Goal: Book appointment/travel/reservation

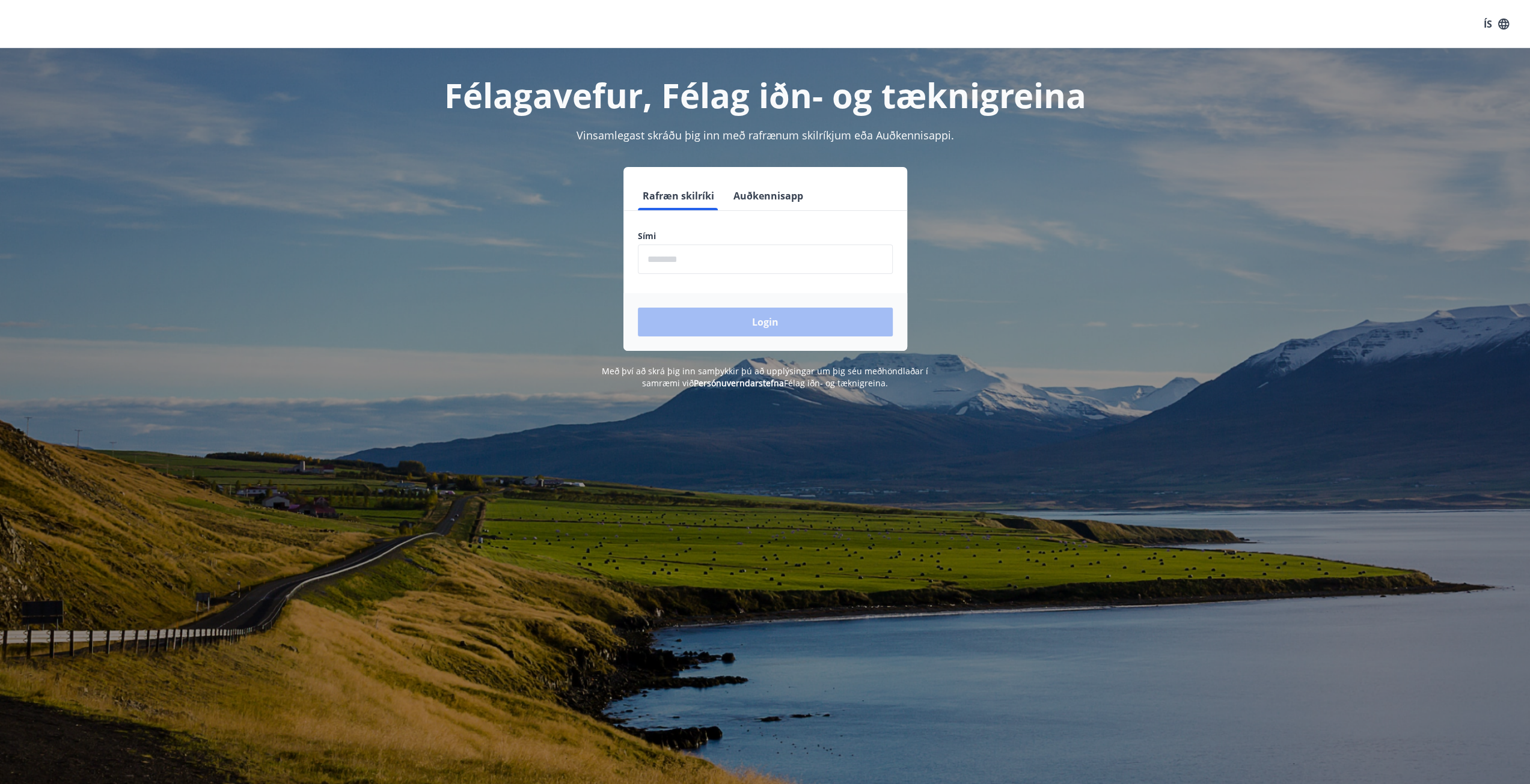
click at [758, 197] on button "Auðkennisapp" at bounding box center [768, 196] width 79 height 29
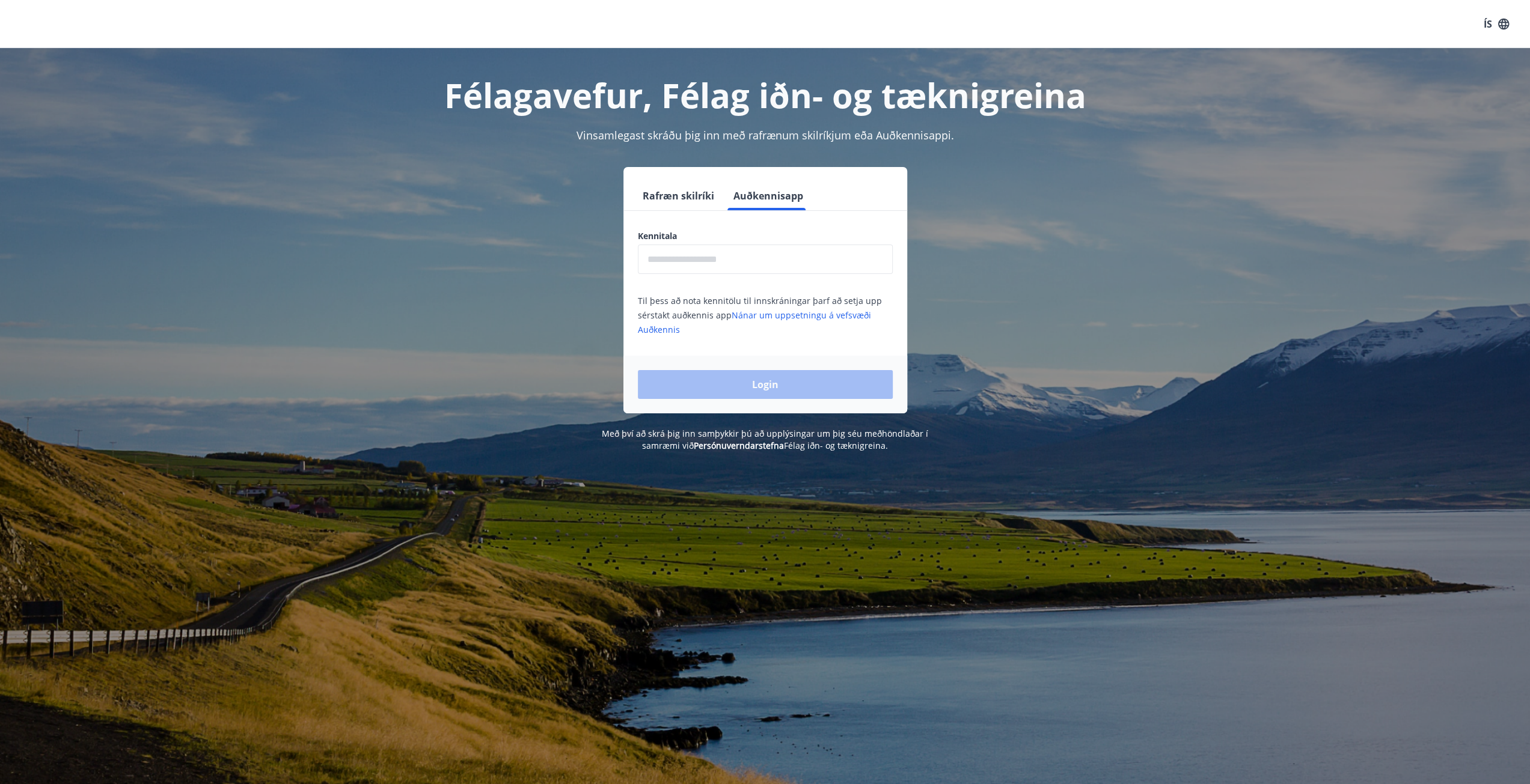
click at [716, 262] on input "text" at bounding box center [765, 259] width 255 height 29
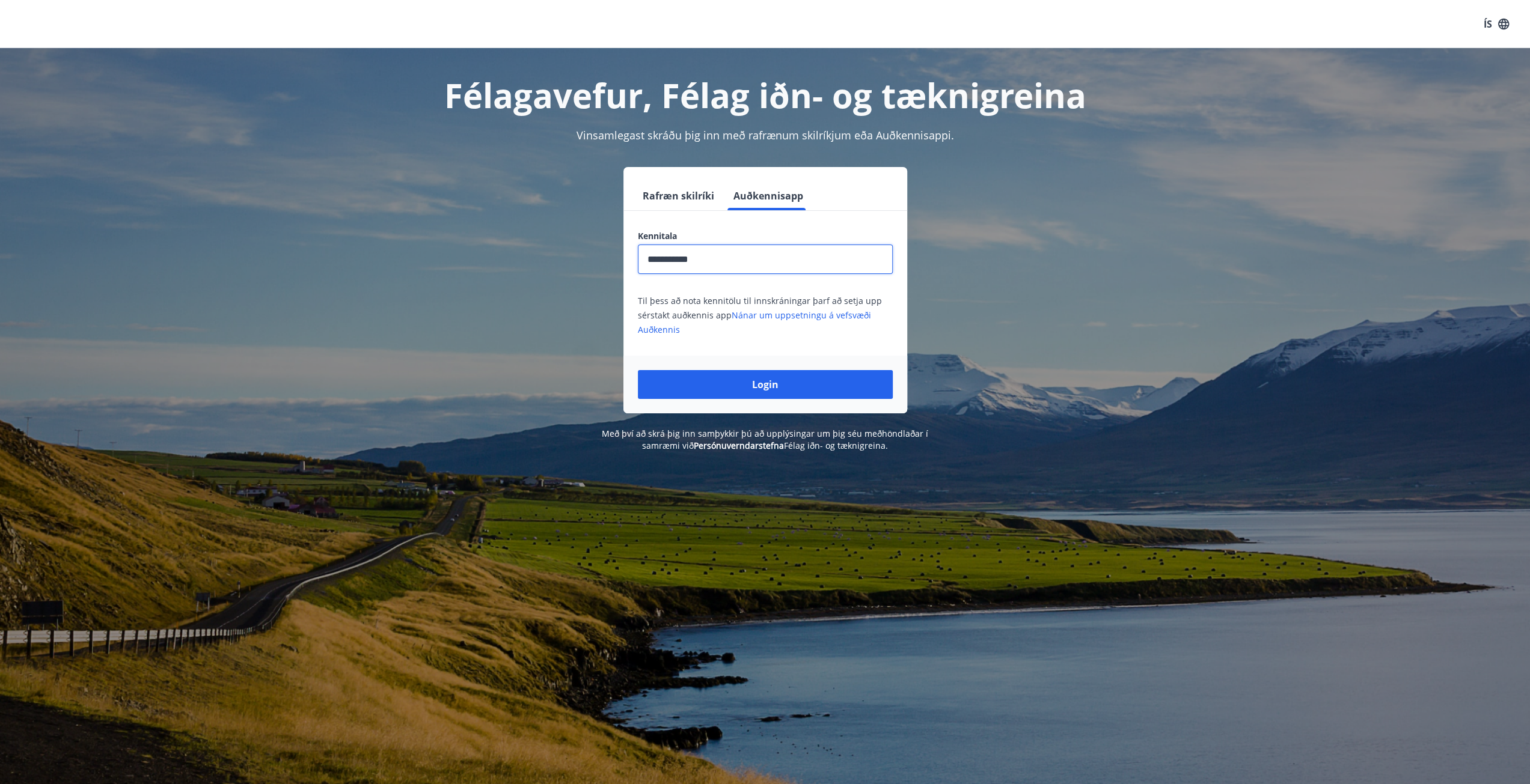
type input "**********"
click at [638, 370] on button "Login" at bounding box center [765, 384] width 255 height 29
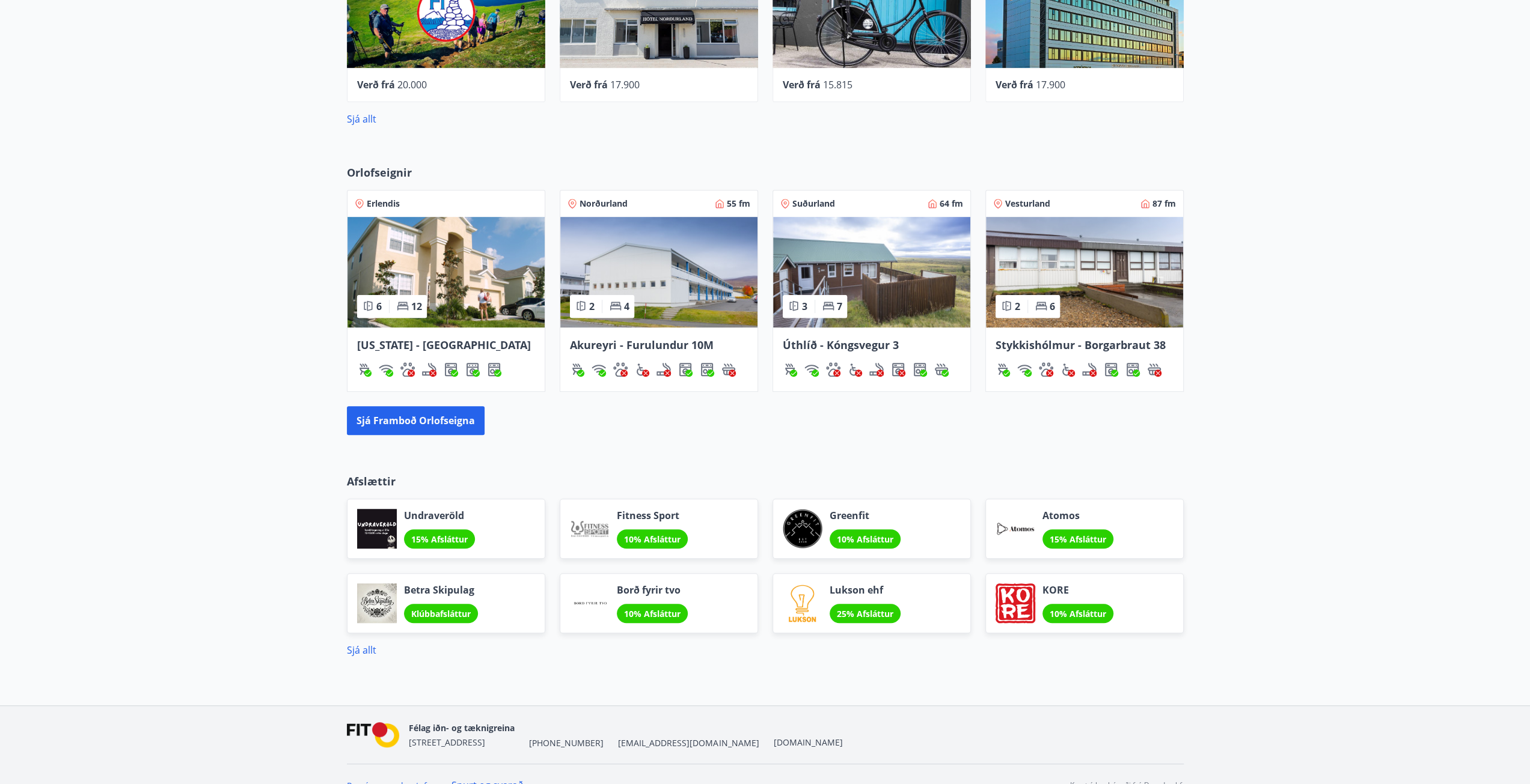
scroll to position [666, 0]
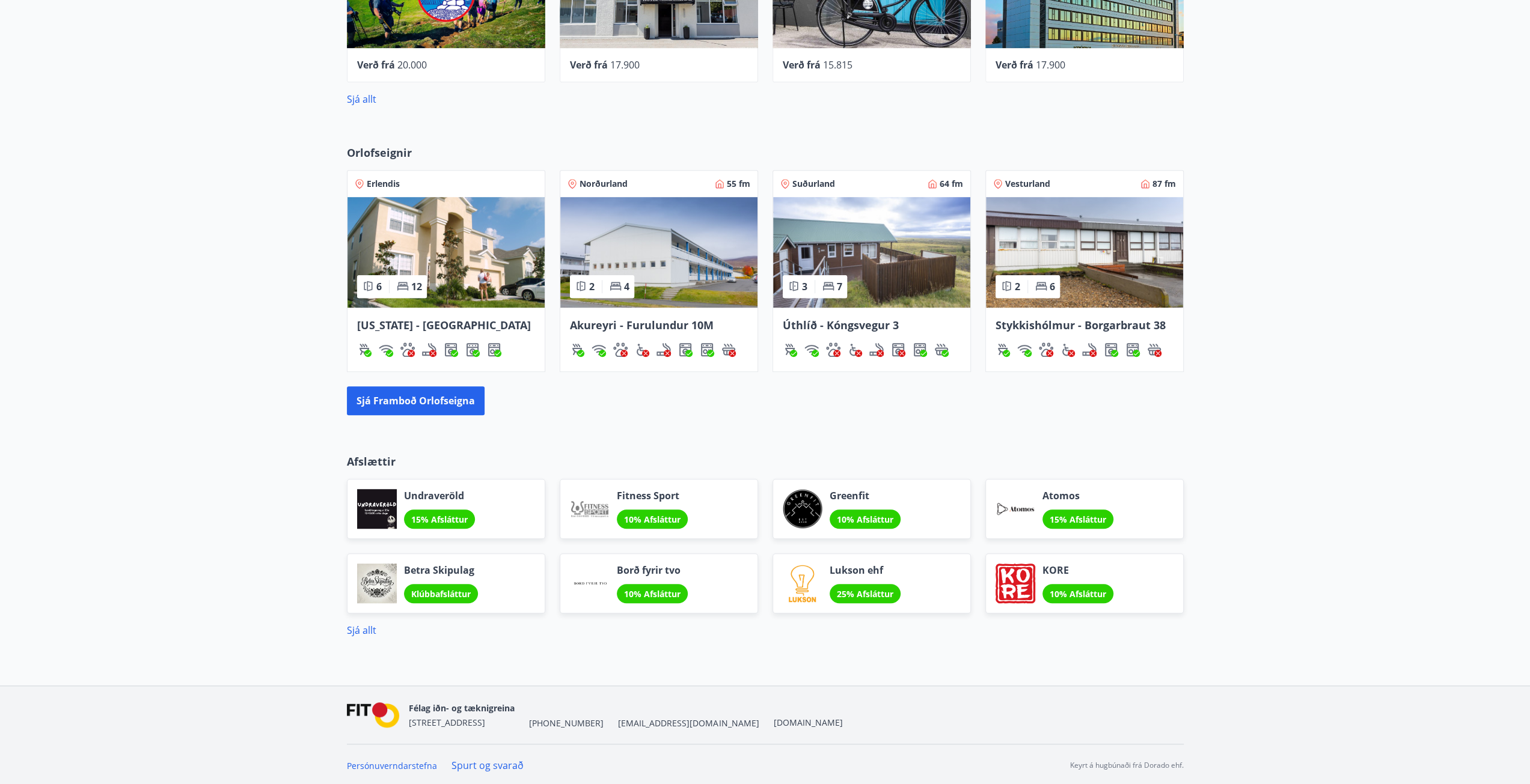
click at [412, 325] on span "[US_STATE] - [GEOGRAPHIC_DATA]" at bounding box center [444, 325] width 173 height 14
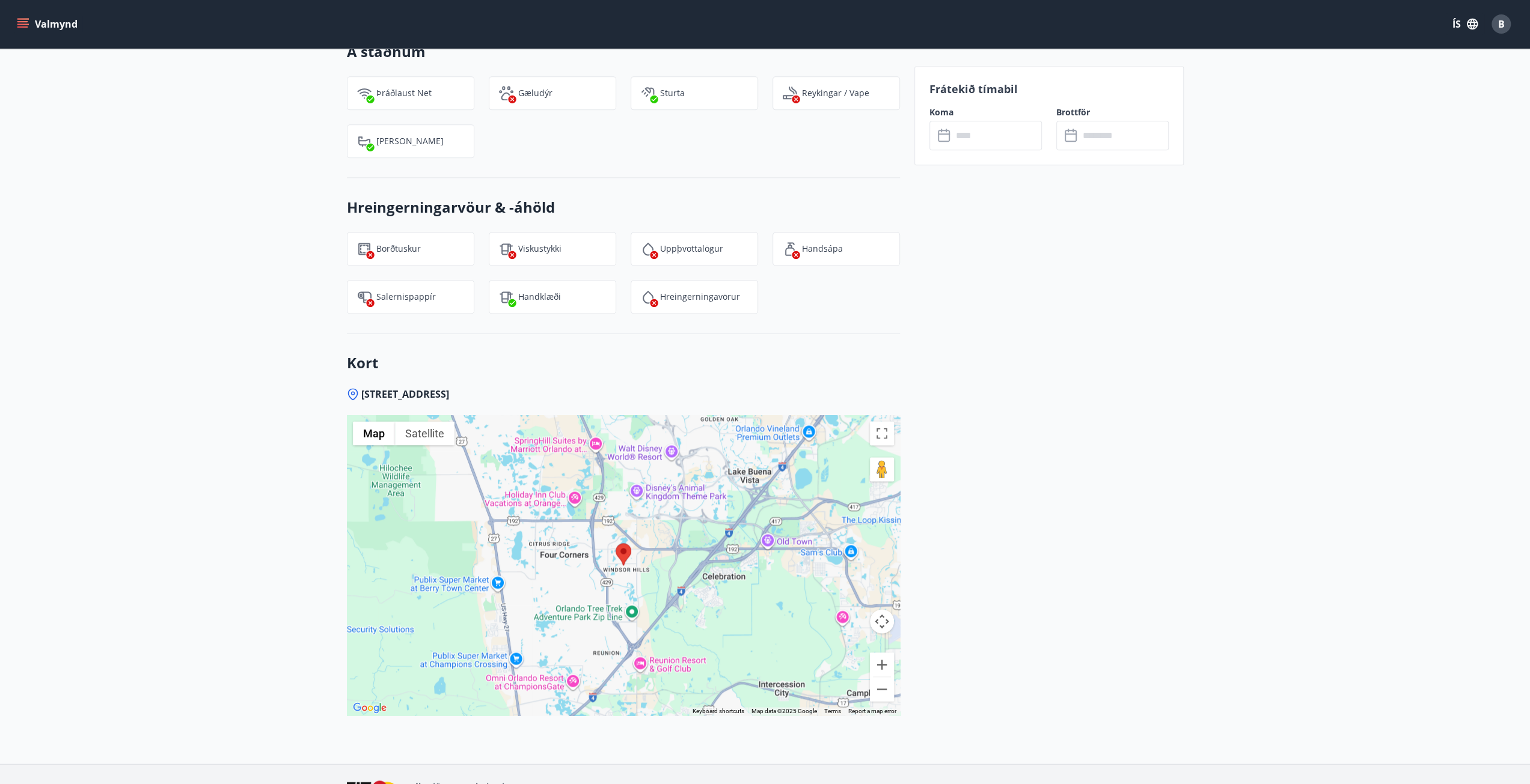
scroll to position [1622, 0]
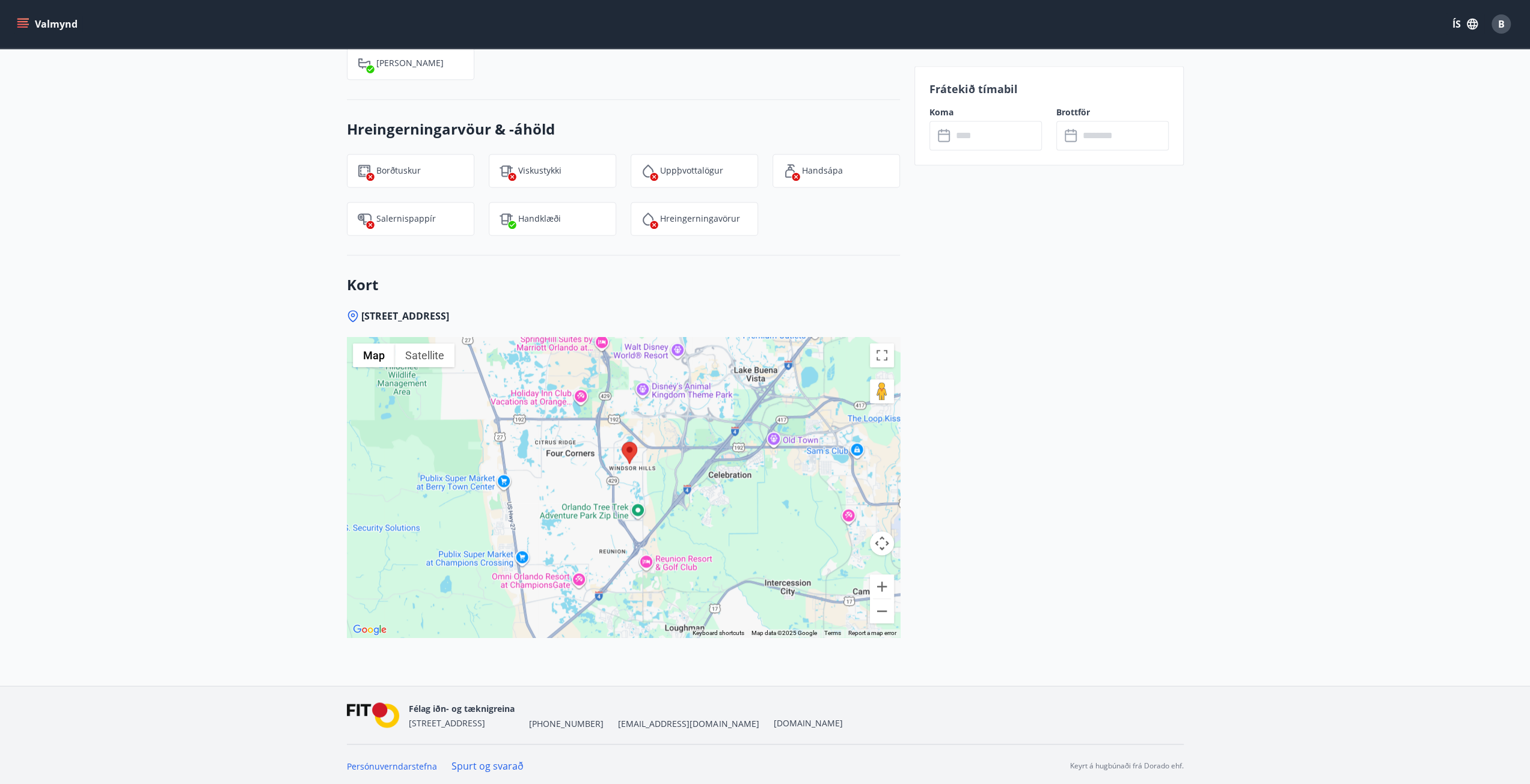
drag, startPoint x: 560, startPoint y: 494, endPoint x: 566, endPoint y: 468, distance: 26.7
click at [566, 468] on div at bounding box center [624, 487] width 553 height 301
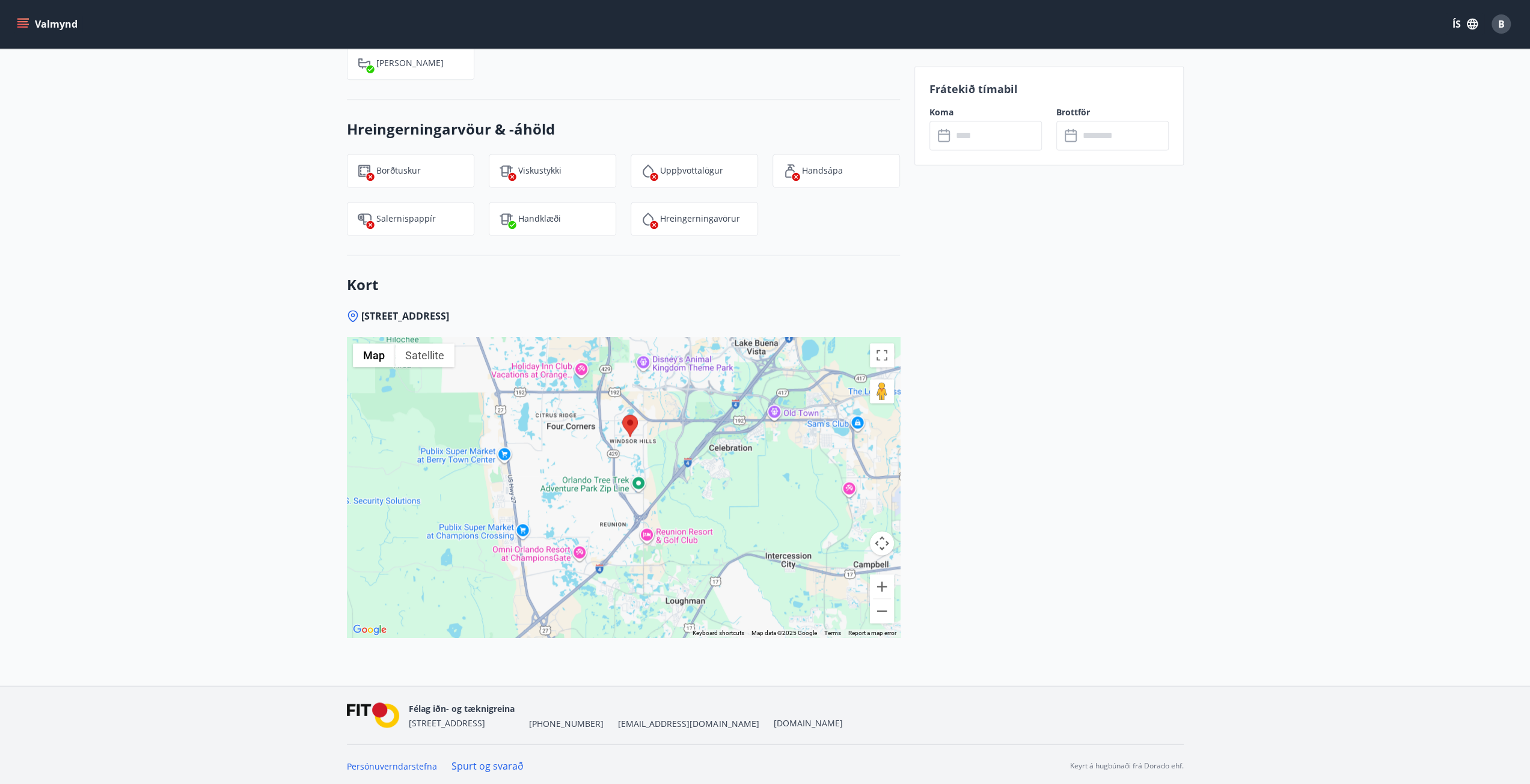
drag, startPoint x: 567, startPoint y: 559, endPoint x: 568, endPoint y: 530, distance: 29.0
click at [568, 530] on div at bounding box center [624, 487] width 553 height 301
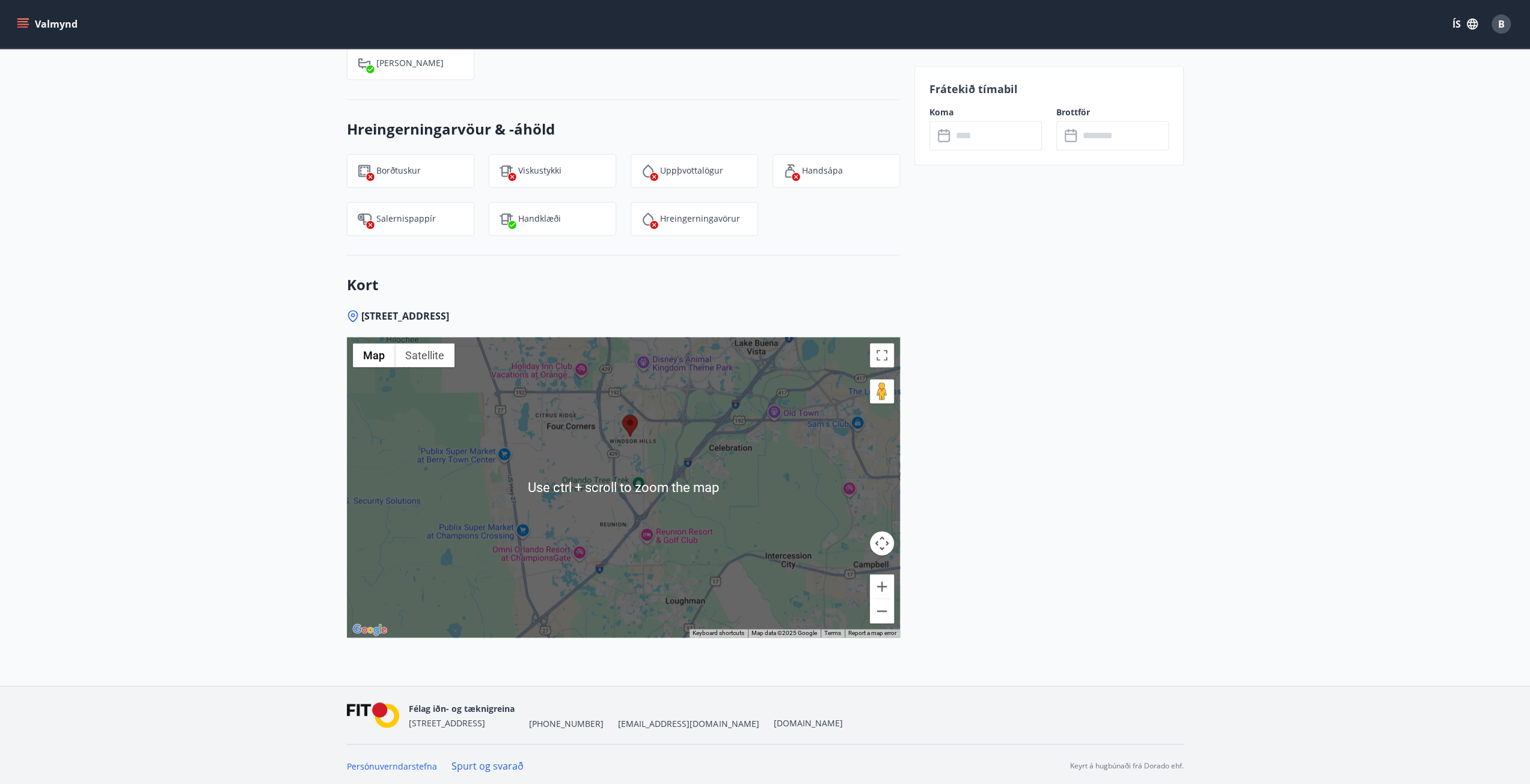
click at [749, 532] on div at bounding box center [624, 487] width 553 height 301
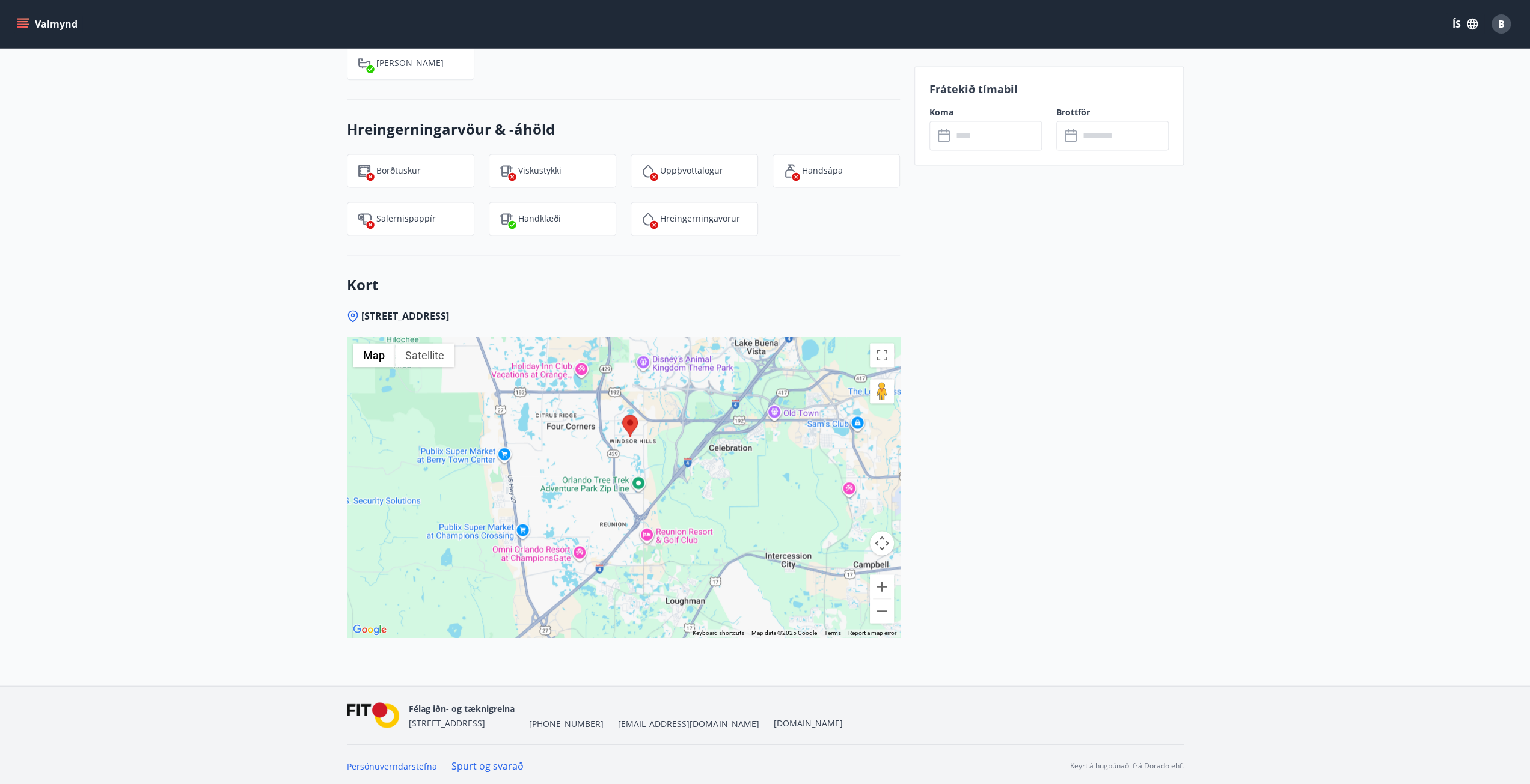
click at [881, 541] on button "Map camera controls" at bounding box center [882, 544] width 24 height 24
click at [876, 348] on button "Toggle fullscreen view" at bounding box center [882, 355] width 24 height 24
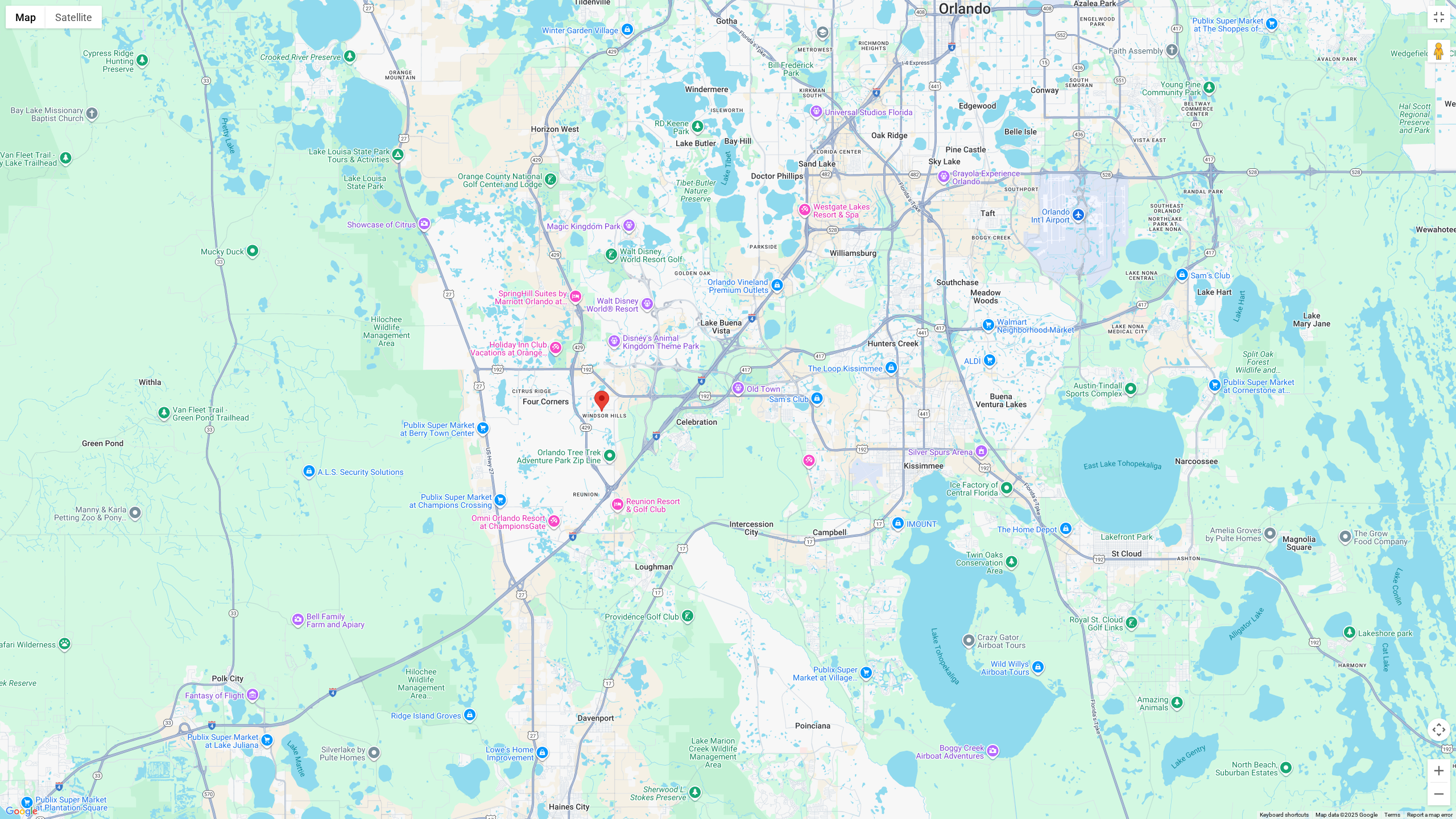
drag, startPoint x: 745, startPoint y: 532, endPoint x: 614, endPoint y: 581, distance: 139.9
click at [614, 581] on div at bounding box center [728, 410] width 1456 height 819
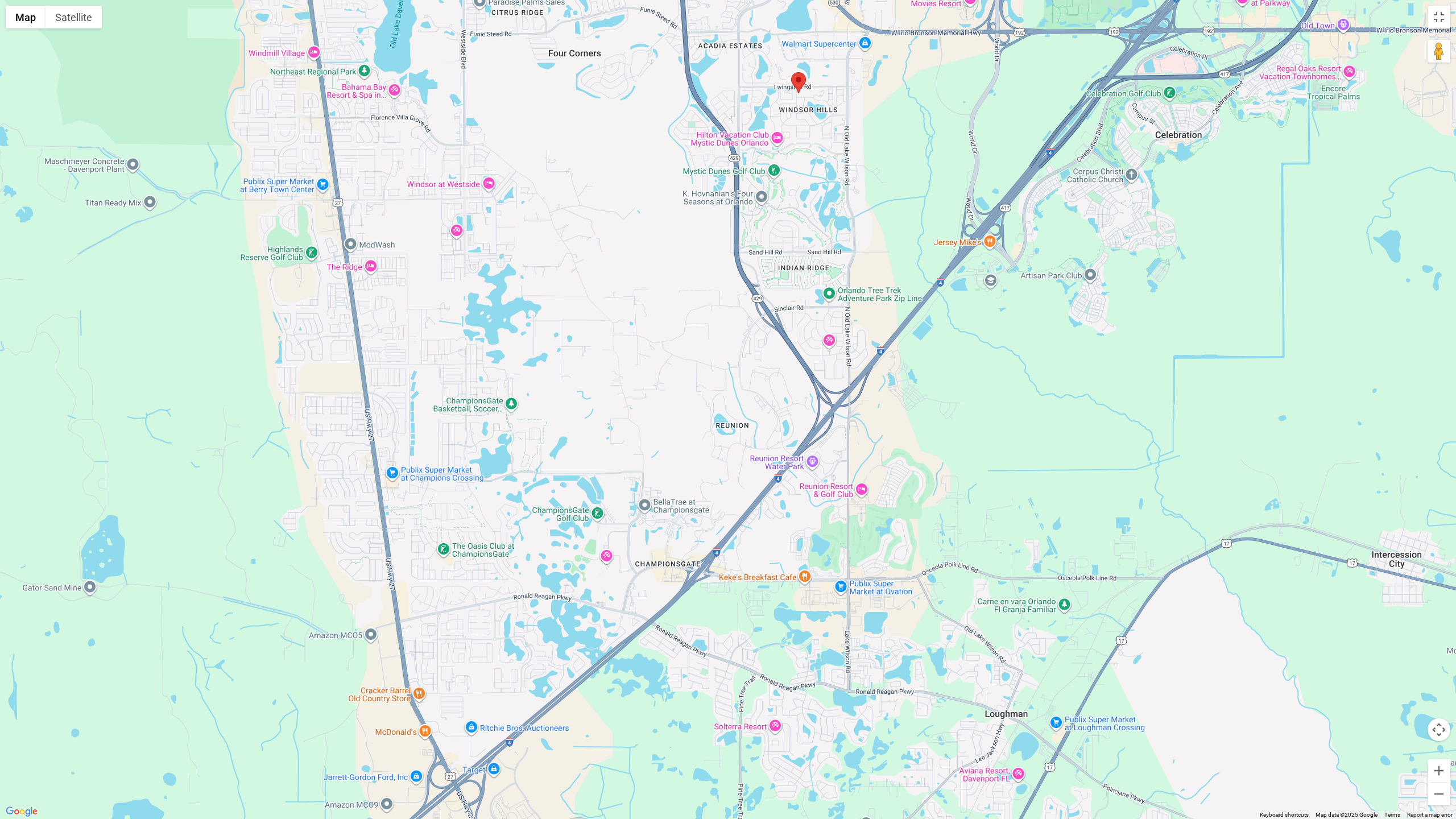
drag, startPoint x: 551, startPoint y: 455, endPoint x: 564, endPoint y: 438, distance: 21.4
click at [564, 438] on div at bounding box center [728, 410] width 1456 height 819
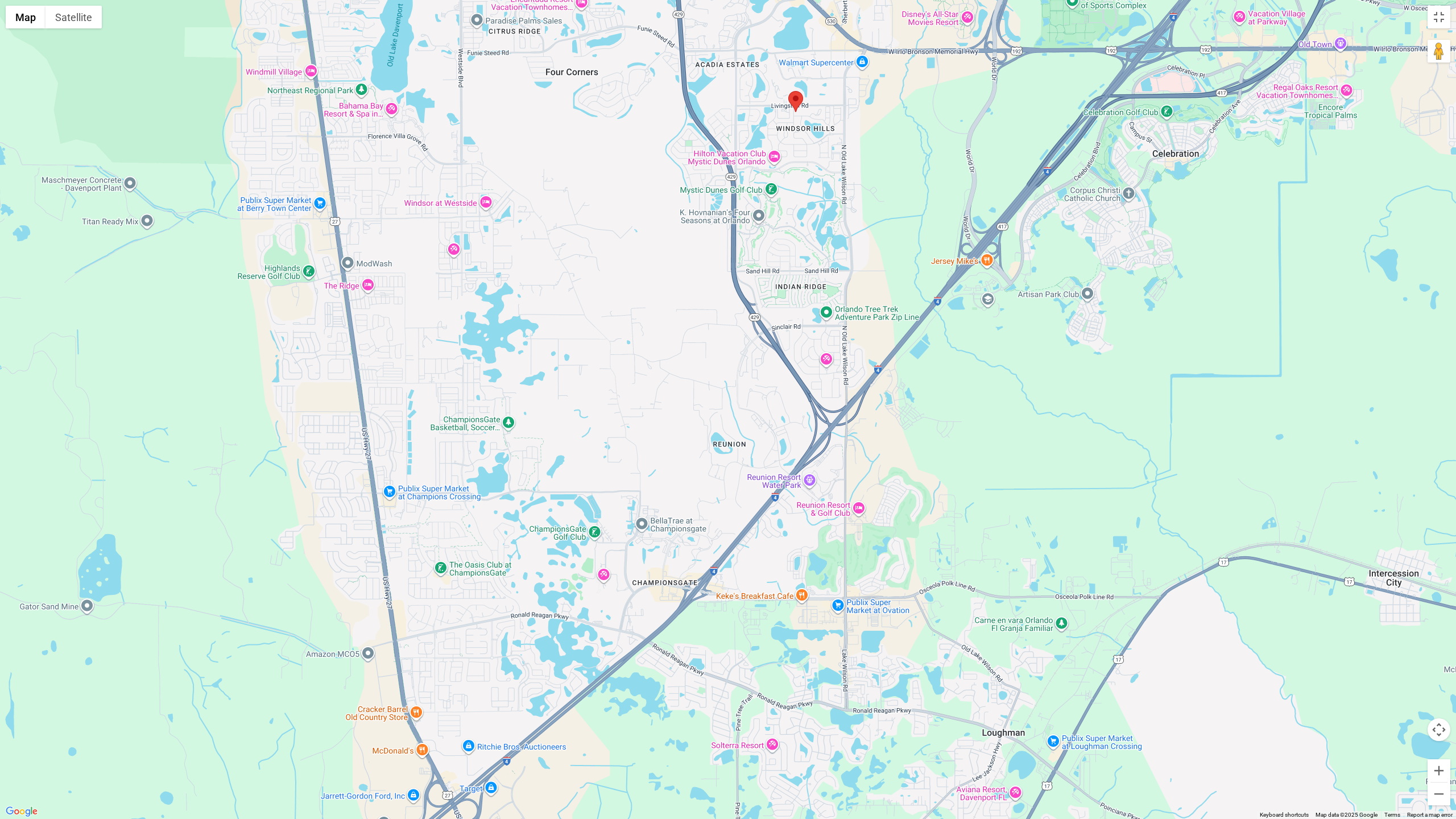
drag, startPoint x: 591, startPoint y: 422, endPoint x: 587, endPoint y: 450, distance: 28.3
click at [587, 450] on div at bounding box center [728, 410] width 1456 height 819
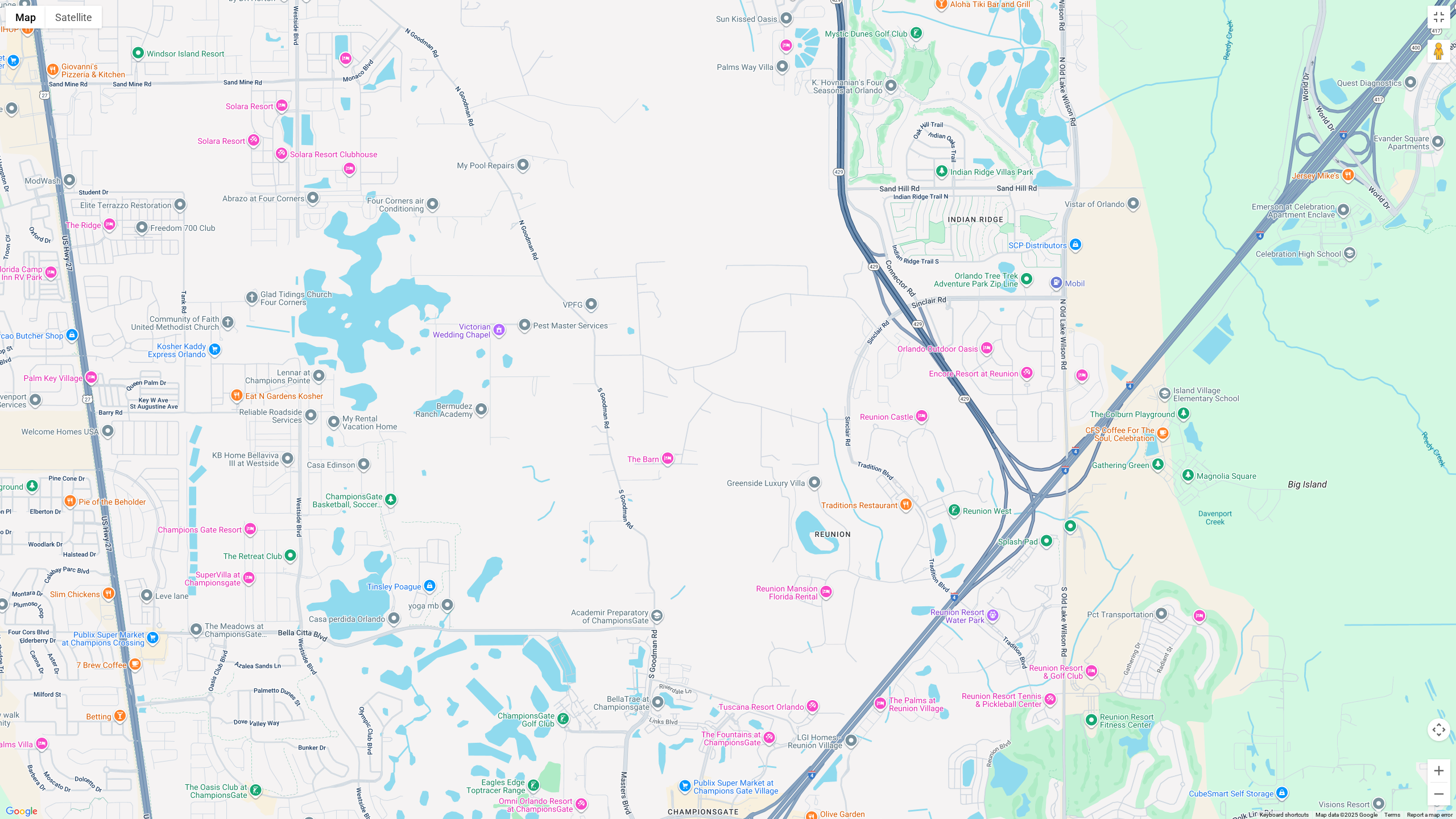
drag, startPoint x: 587, startPoint y: 450, endPoint x: 549, endPoint y: 537, distance: 94.9
click at [549, 537] on div at bounding box center [728, 410] width 1456 height 819
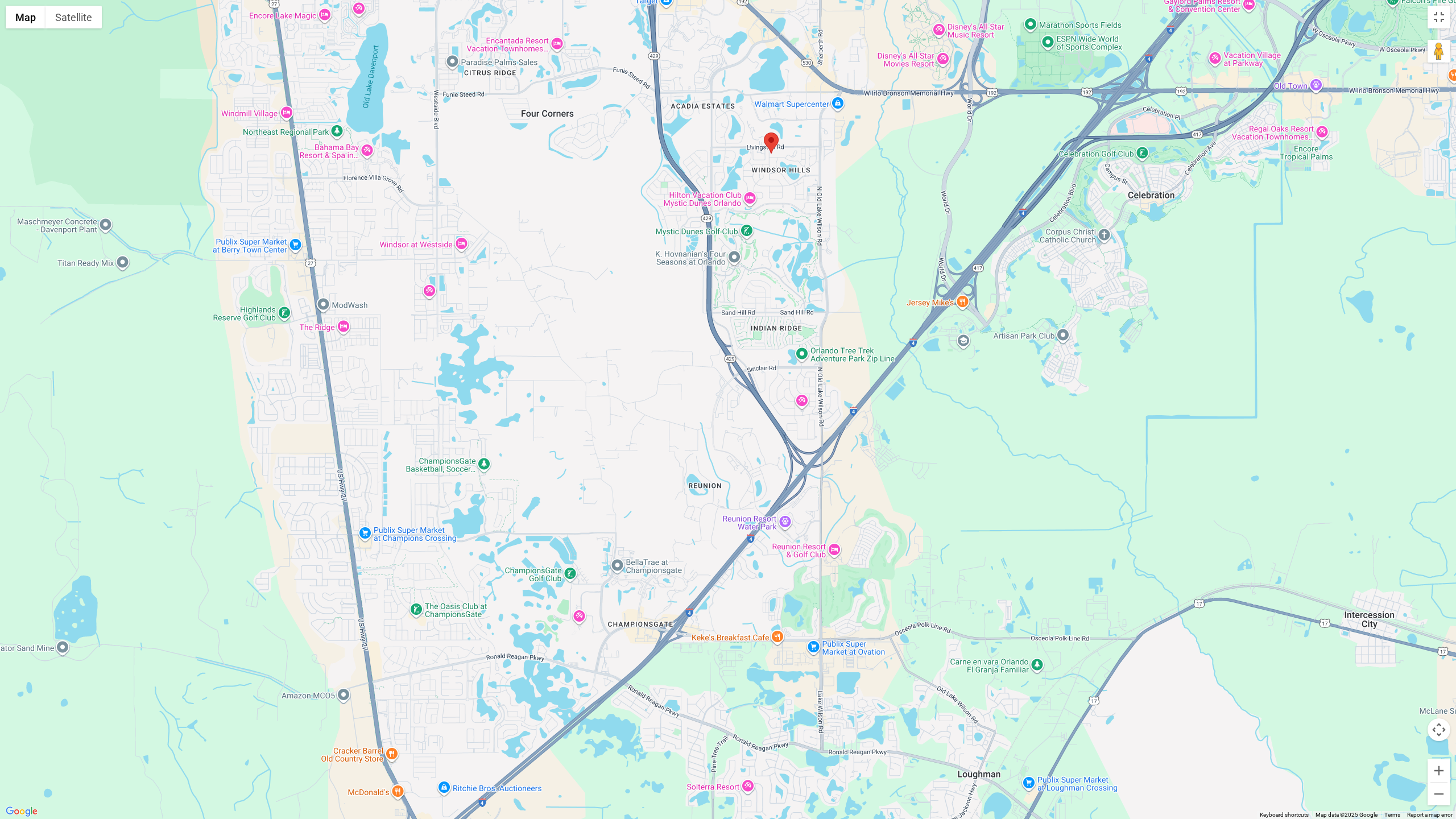
drag, startPoint x: 616, startPoint y: 370, endPoint x: 630, endPoint y: 320, distance: 51.9
click at [630, 320] on div at bounding box center [728, 410] width 1456 height 819
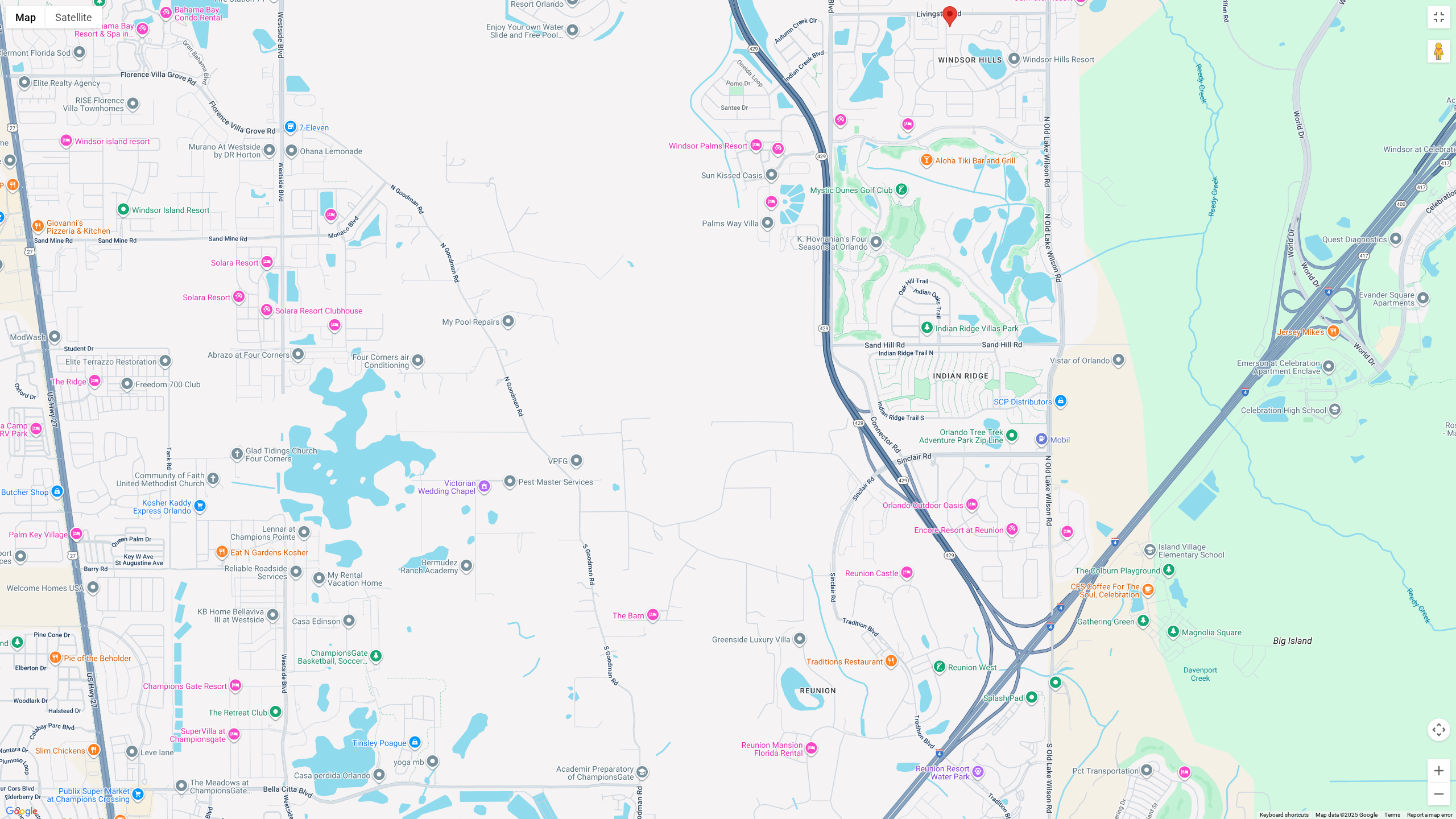
drag, startPoint x: 623, startPoint y: 447, endPoint x: 604, endPoint y: 647, distance: 200.9
click at [604, 647] on div at bounding box center [728, 410] width 1456 height 819
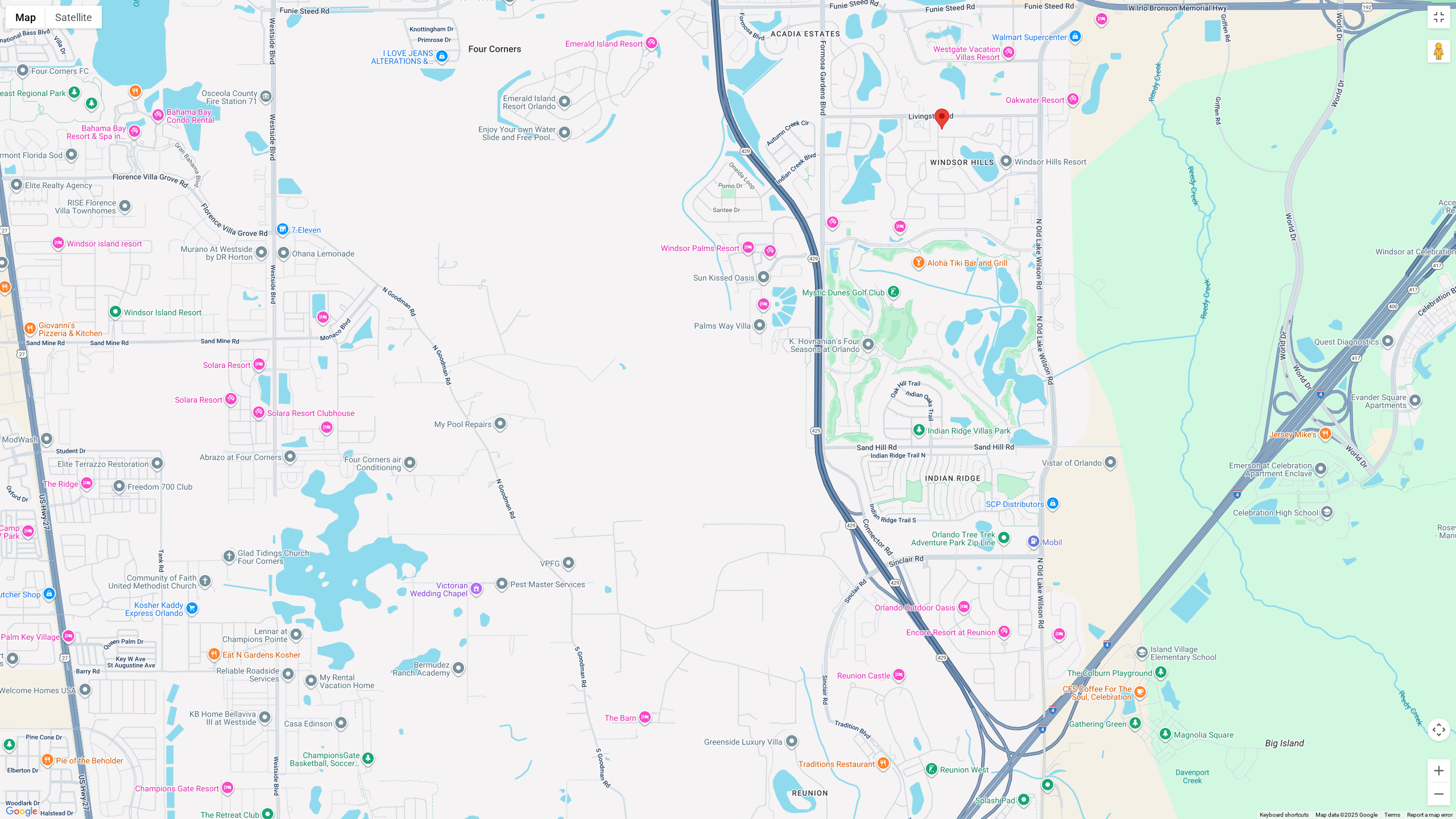
drag, startPoint x: 605, startPoint y: 462, endPoint x: 597, endPoint y: 566, distance: 104.3
click at [597, 566] on div at bounding box center [728, 410] width 1456 height 819
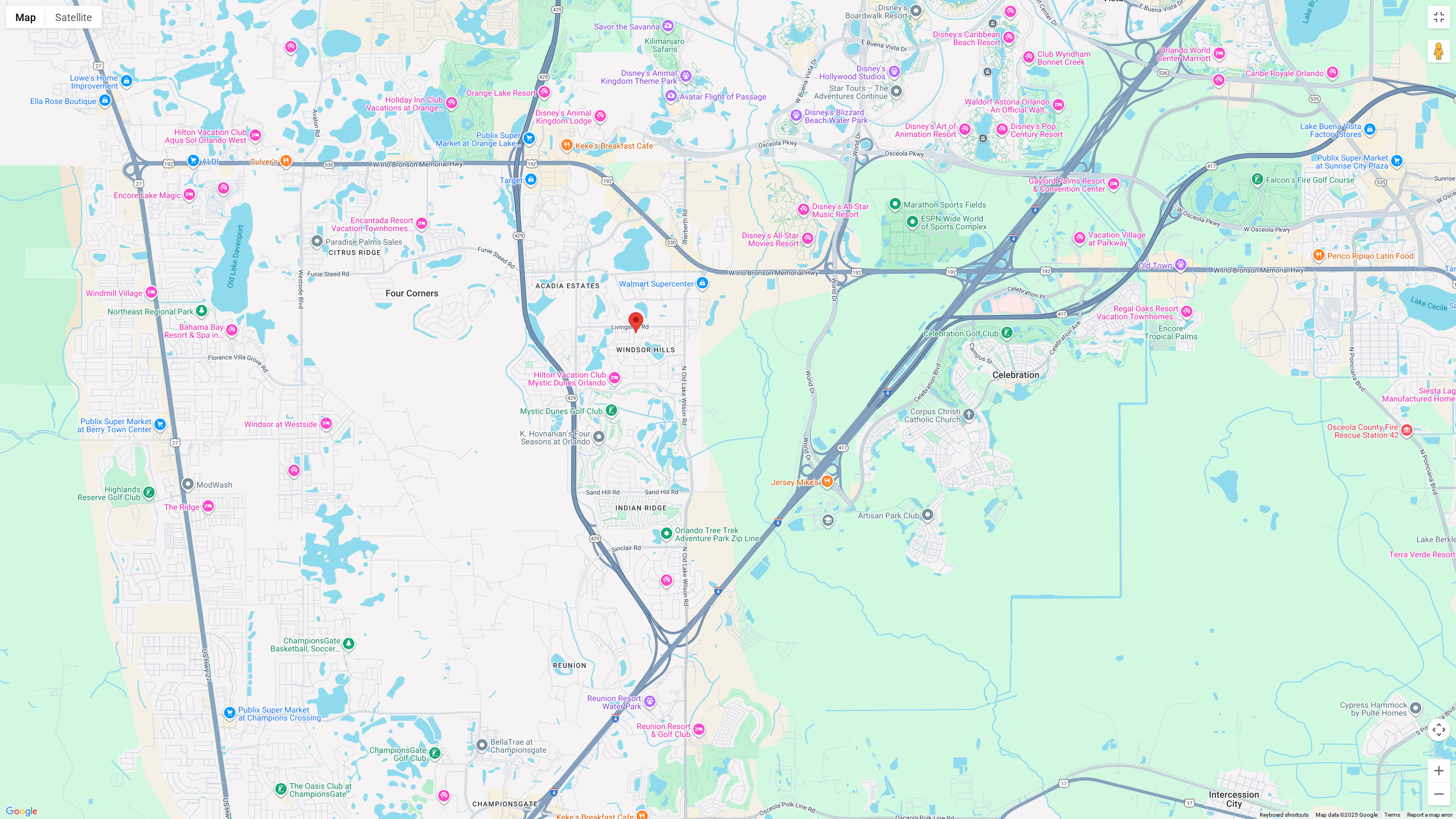
drag, startPoint x: 647, startPoint y: 422, endPoint x: 650, endPoint y: 353, distance: 69.1
click at [650, 353] on div at bounding box center [728, 410] width 1456 height 819
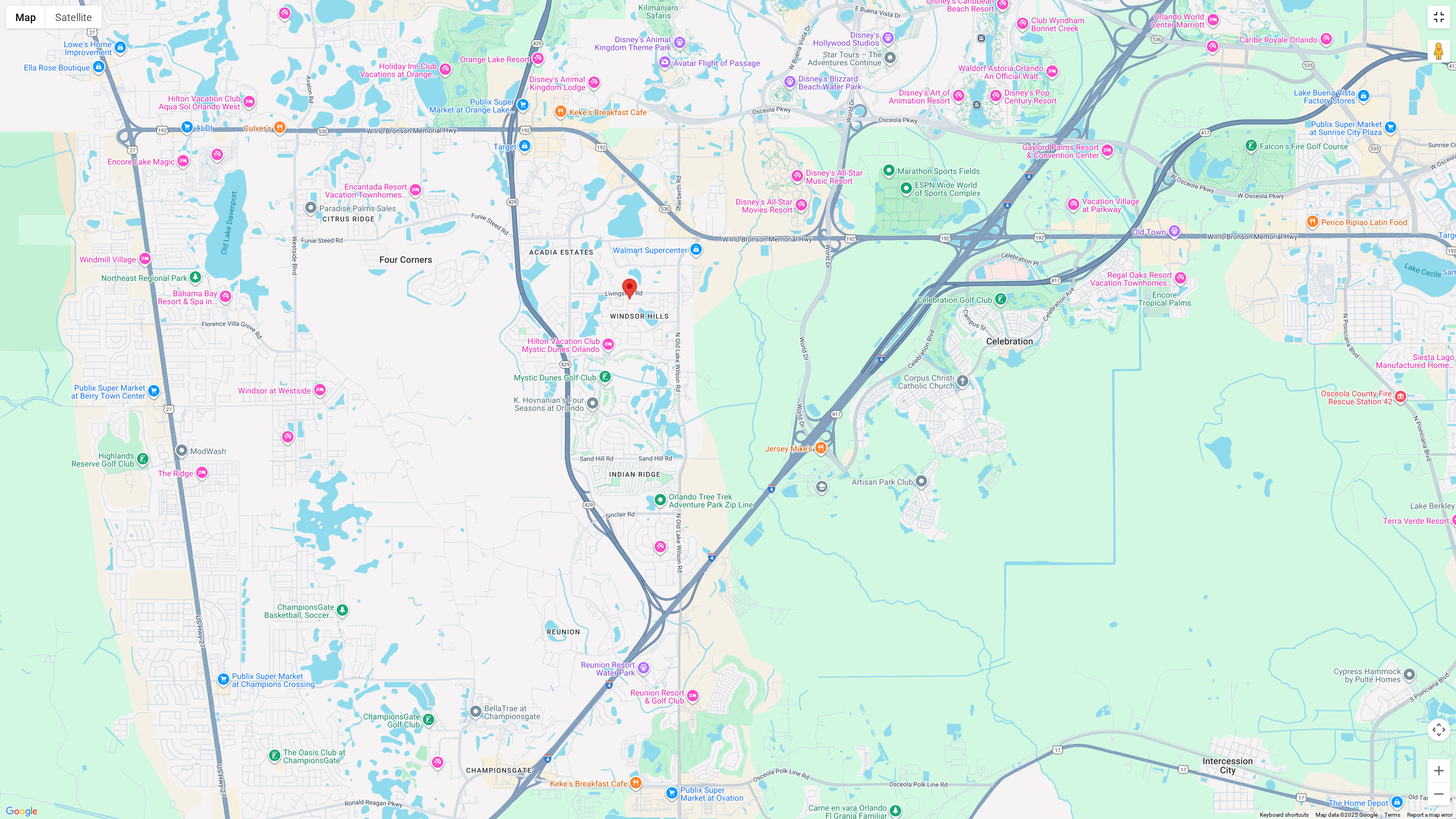
click at [1440, 17] on button "Toggle fullscreen view" at bounding box center [1439, 17] width 23 height 23
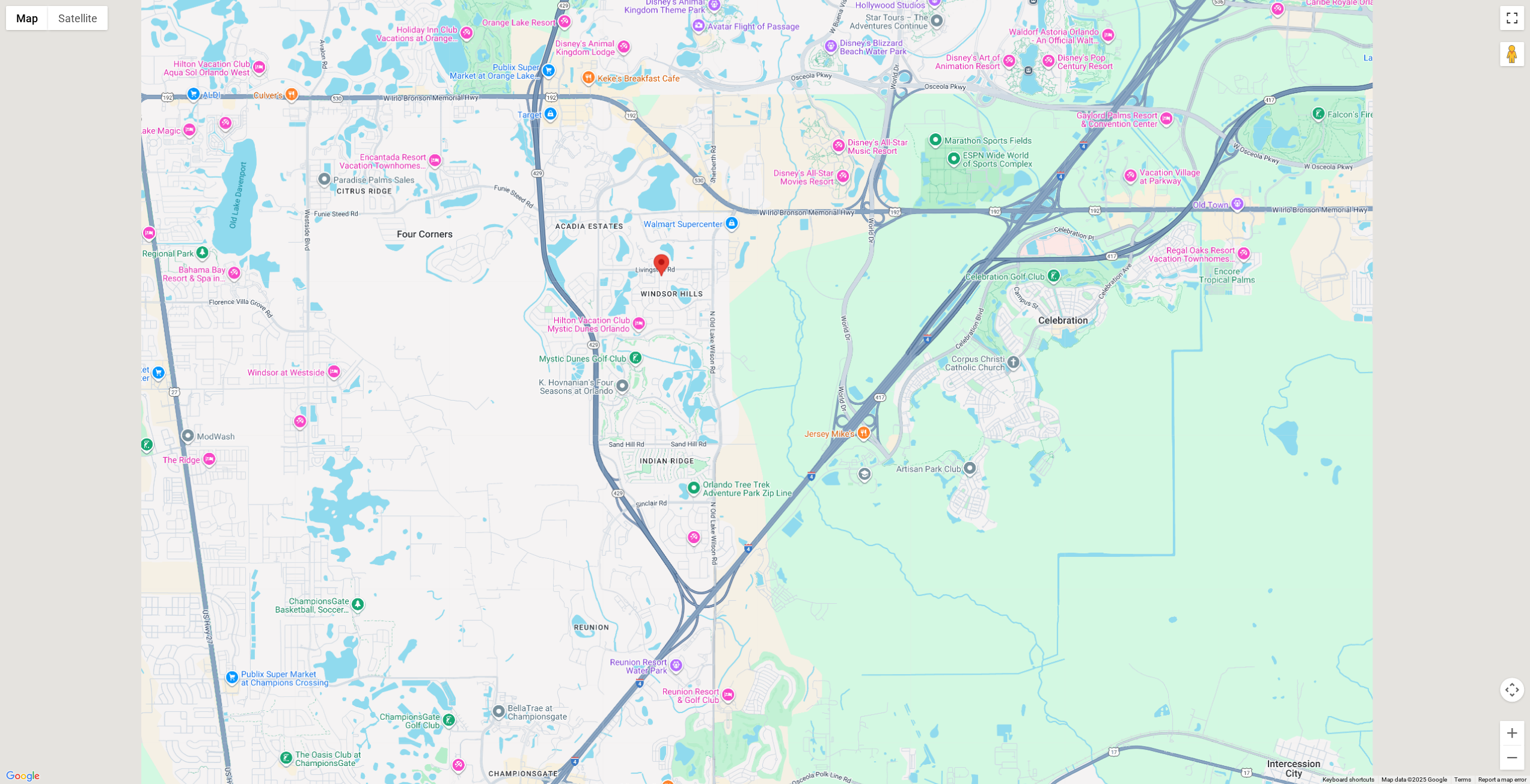
scroll to position [0, 0]
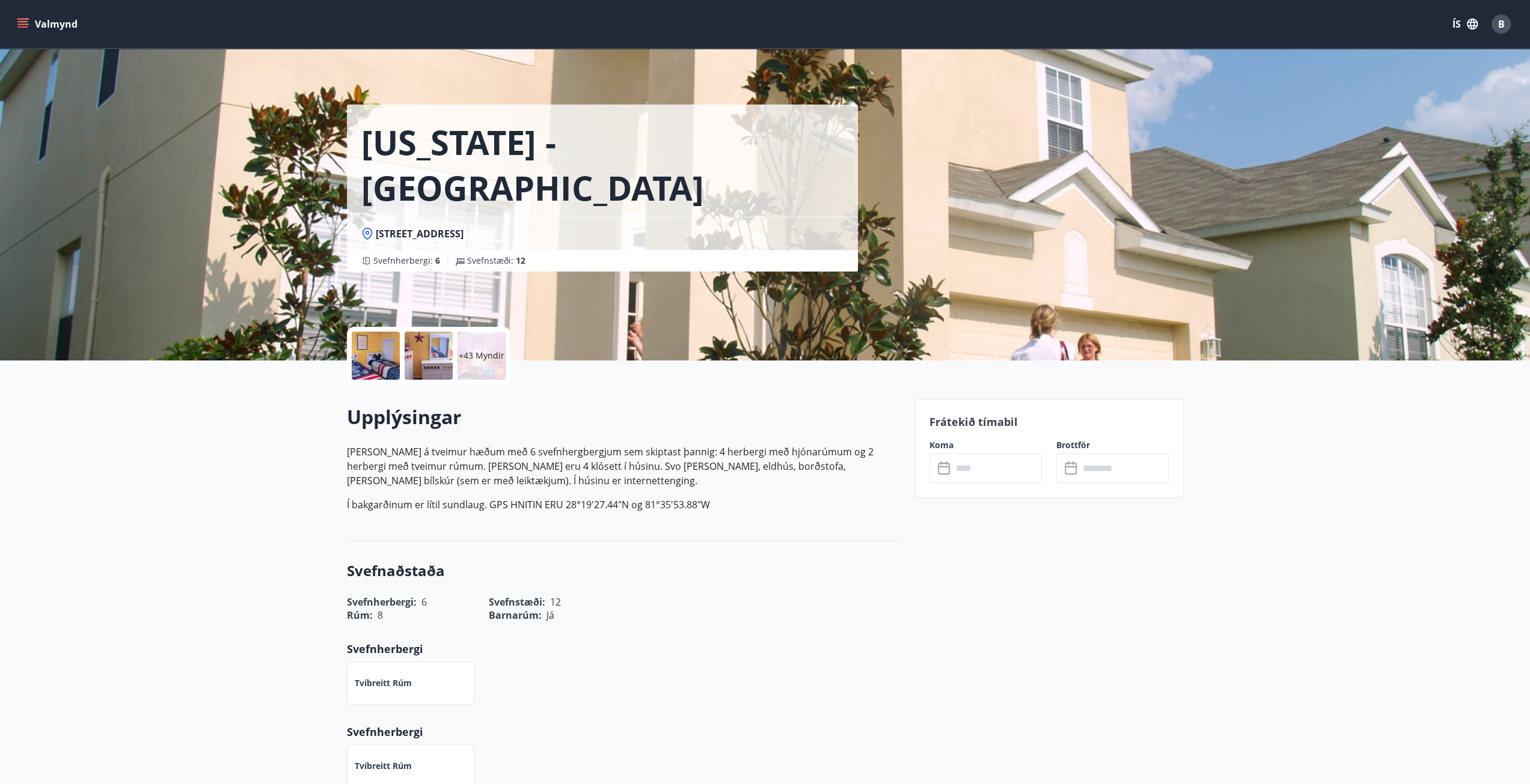
click at [964, 472] on input "text" at bounding box center [997, 468] width 90 height 29
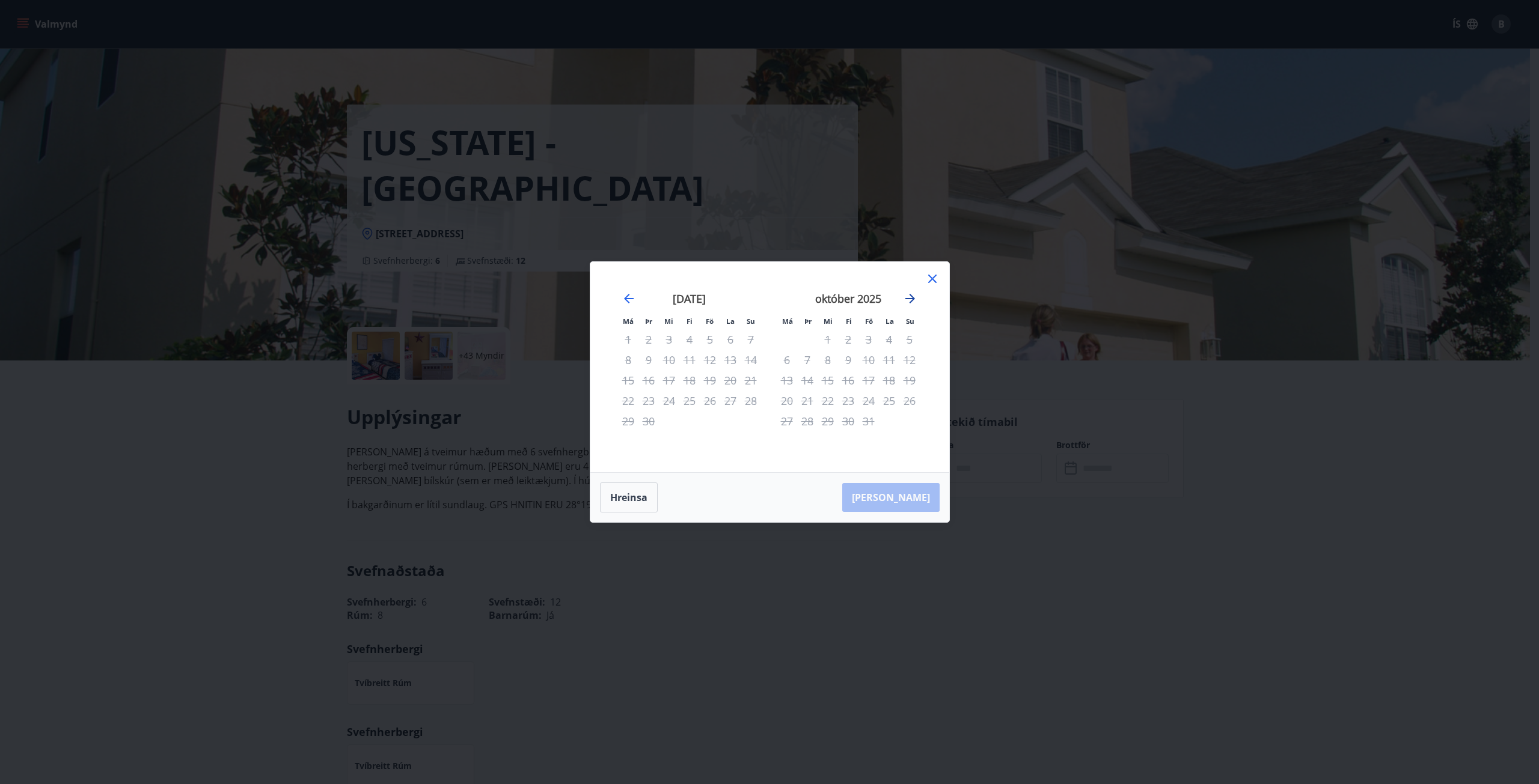
click at [905, 299] on icon "Move forward to switch to the next month." at bounding box center [910, 299] width 14 height 14
click at [913, 300] on icon "Move forward to switch to the next month." at bounding box center [910, 299] width 10 height 10
click at [914, 300] on icon "Move forward to switch to the next month." at bounding box center [910, 299] width 14 height 14
click at [915, 300] on icon "Move forward to switch to the next month." at bounding box center [910, 299] width 14 height 14
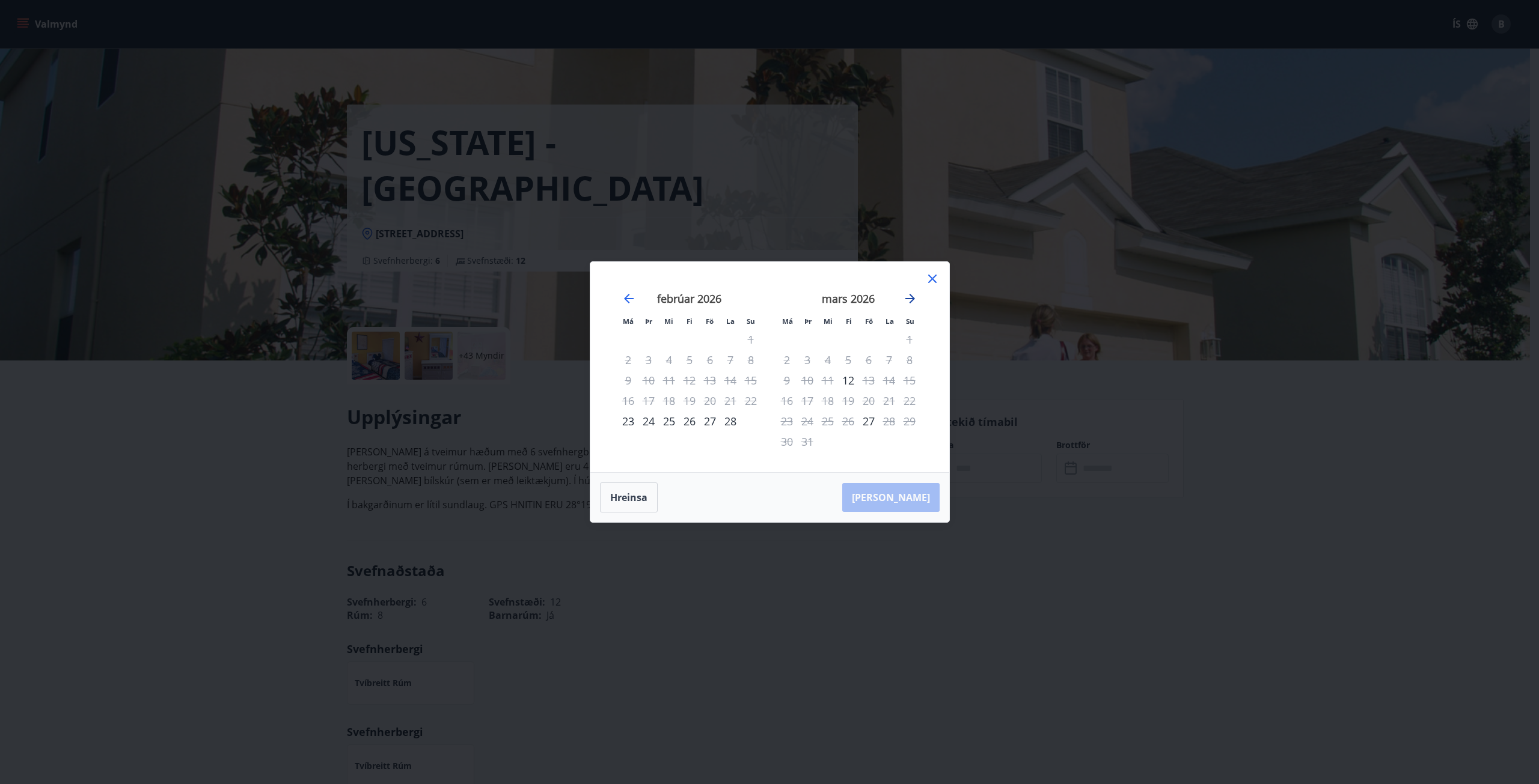
click at [906, 301] on icon "Move forward to switch to the next month." at bounding box center [910, 299] width 14 height 14
click at [918, 301] on div "apríl 2026" at bounding box center [848, 303] width 143 height 53
click at [912, 298] on icon "Move forward to switch to the next month." at bounding box center [910, 299] width 14 height 14
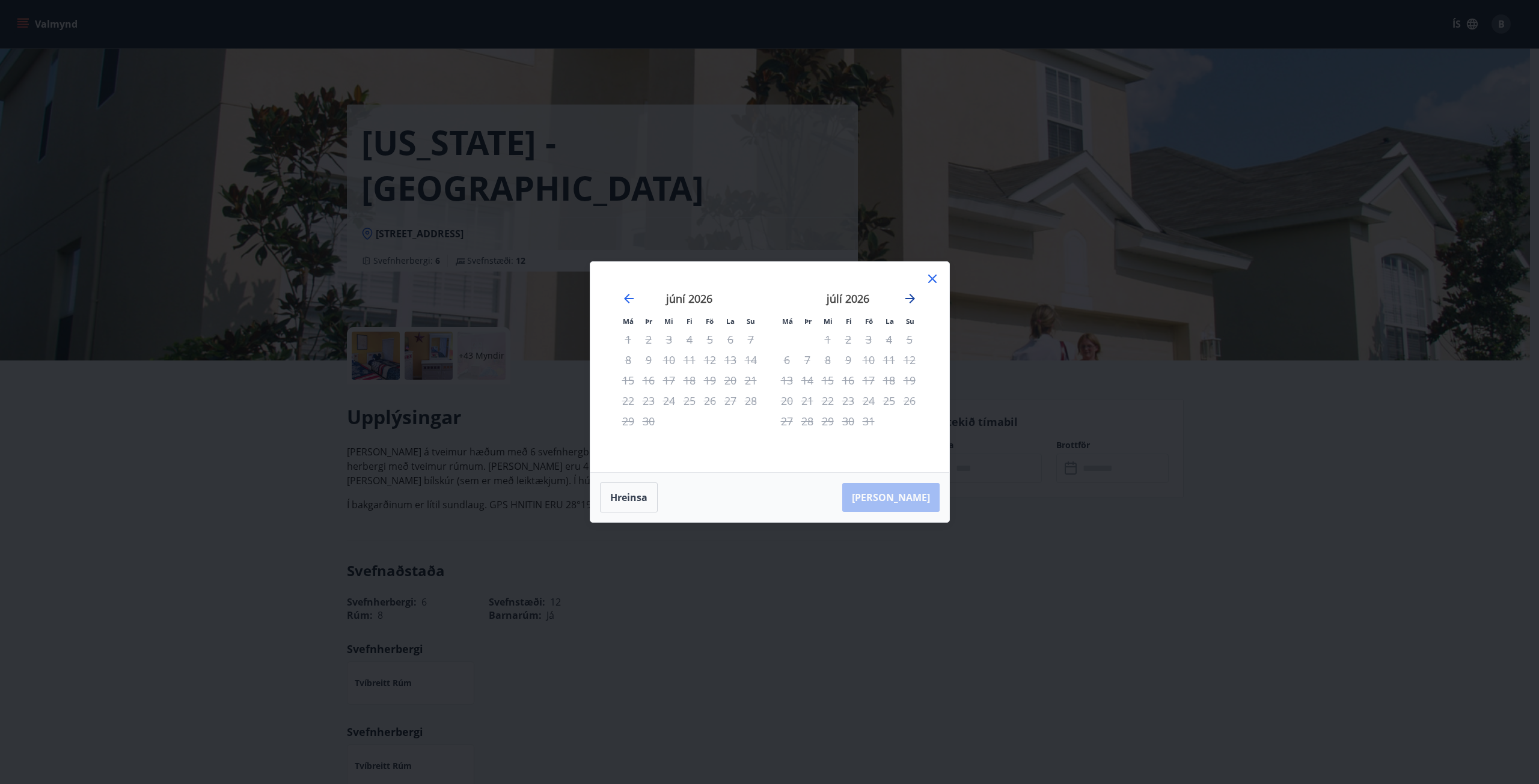
click at [912, 298] on icon "Move forward to switch to the next month." at bounding box center [910, 299] width 14 height 14
click at [912, 299] on icon "Move forward to switch to the next month." at bounding box center [910, 299] width 10 height 10
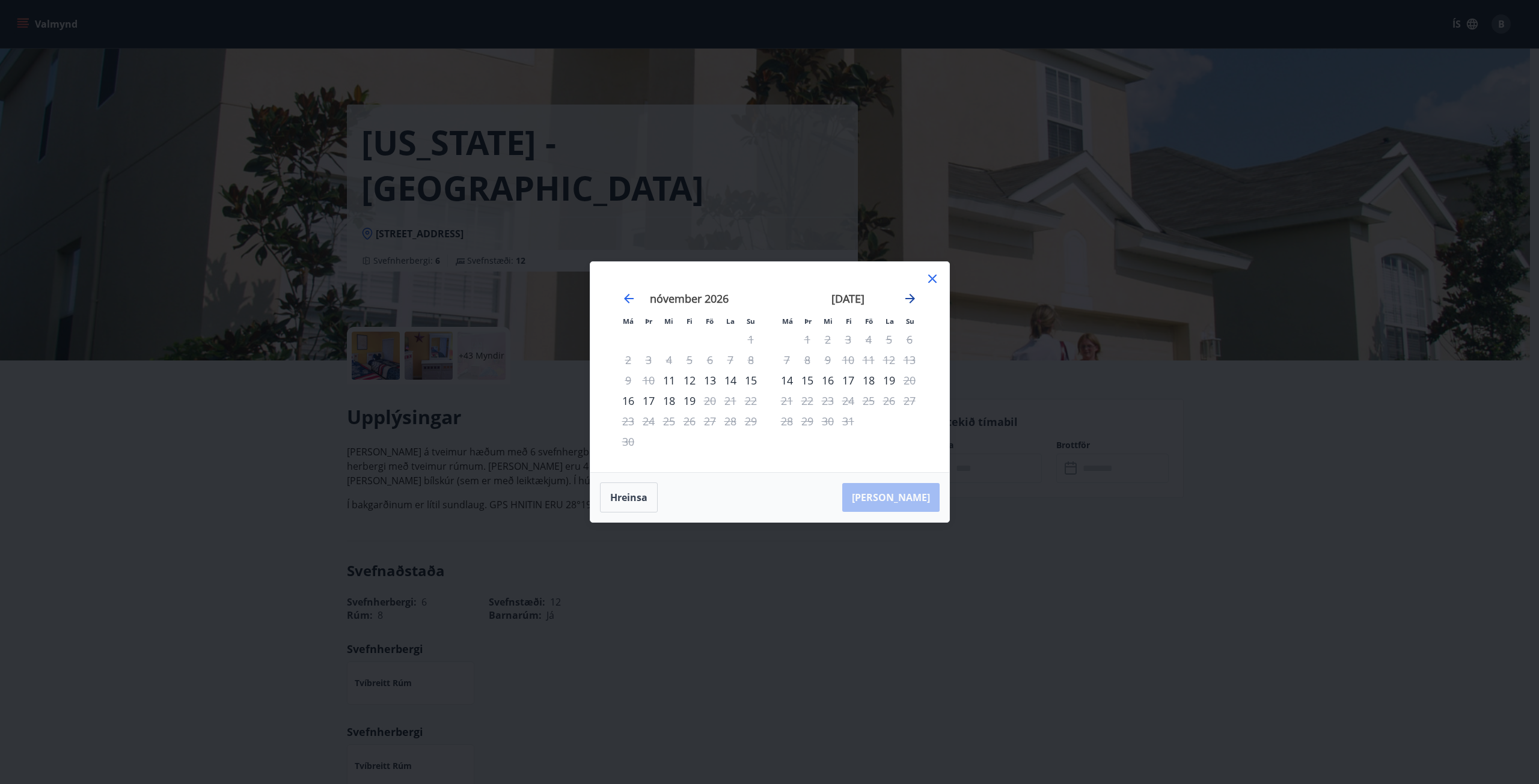
click at [911, 299] on icon "Move forward to switch to the next month." at bounding box center [910, 299] width 10 height 10
click at [912, 299] on icon "Move forward to switch to the next month." at bounding box center [910, 299] width 10 height 10
click at [912, 299] on icon "Move forward to switch to the next month." at bounding box center [910, 299] width 10 height 10
click at [912, 300] on icon "Move forward to switch to the next month." at bounding box center [910, 299] width 14 height 14
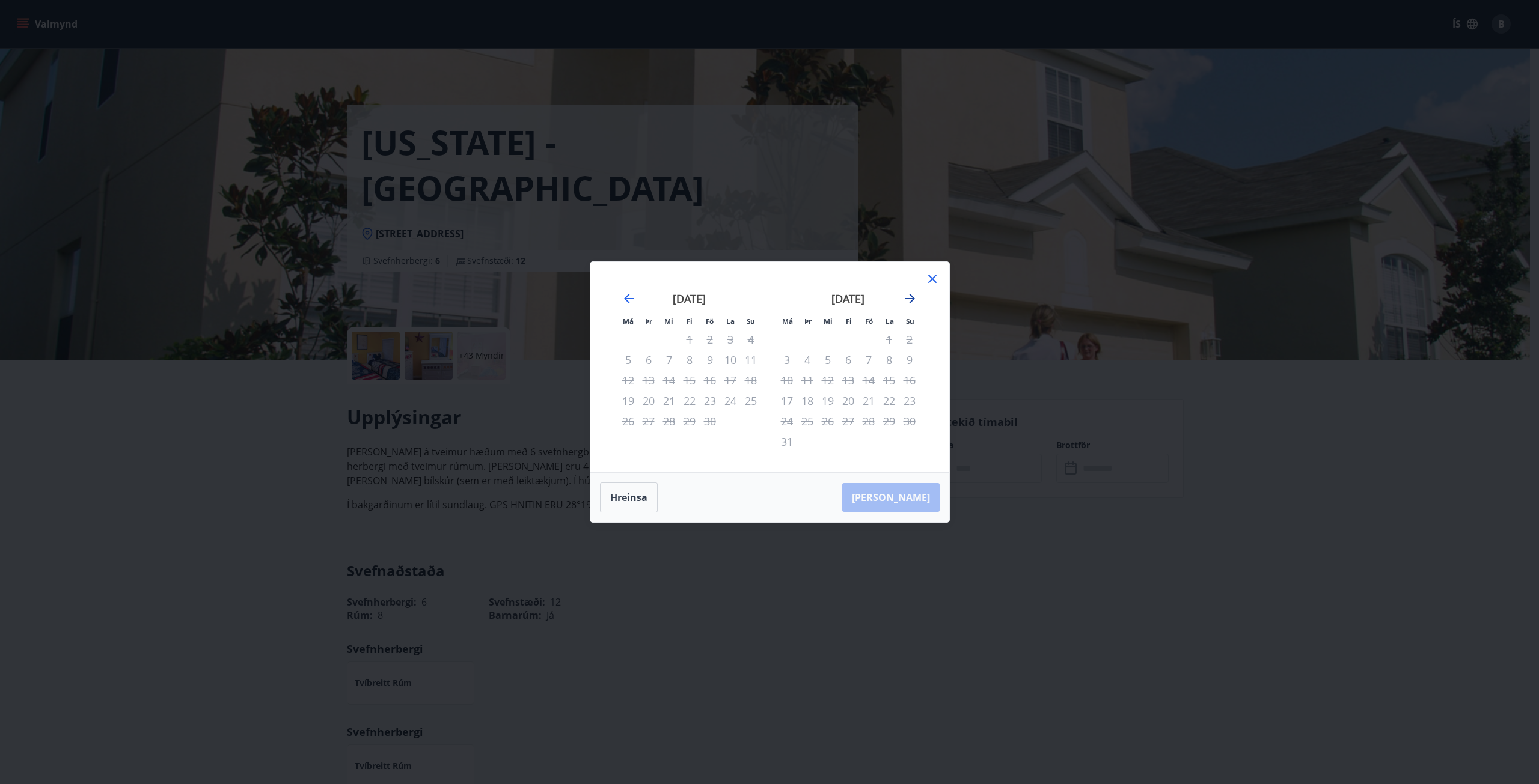
click at [912, 301] on icon "Move forward to switch to the next month." at bounding box center [910, 299] width 10 height 10
click at [912, 302] on icon "Move forward to switch to the next month." at bounding box center [910, 299] width 14 height 14
click at [934, 275] on icon at bounding box center [932, 278] width 14 height 14
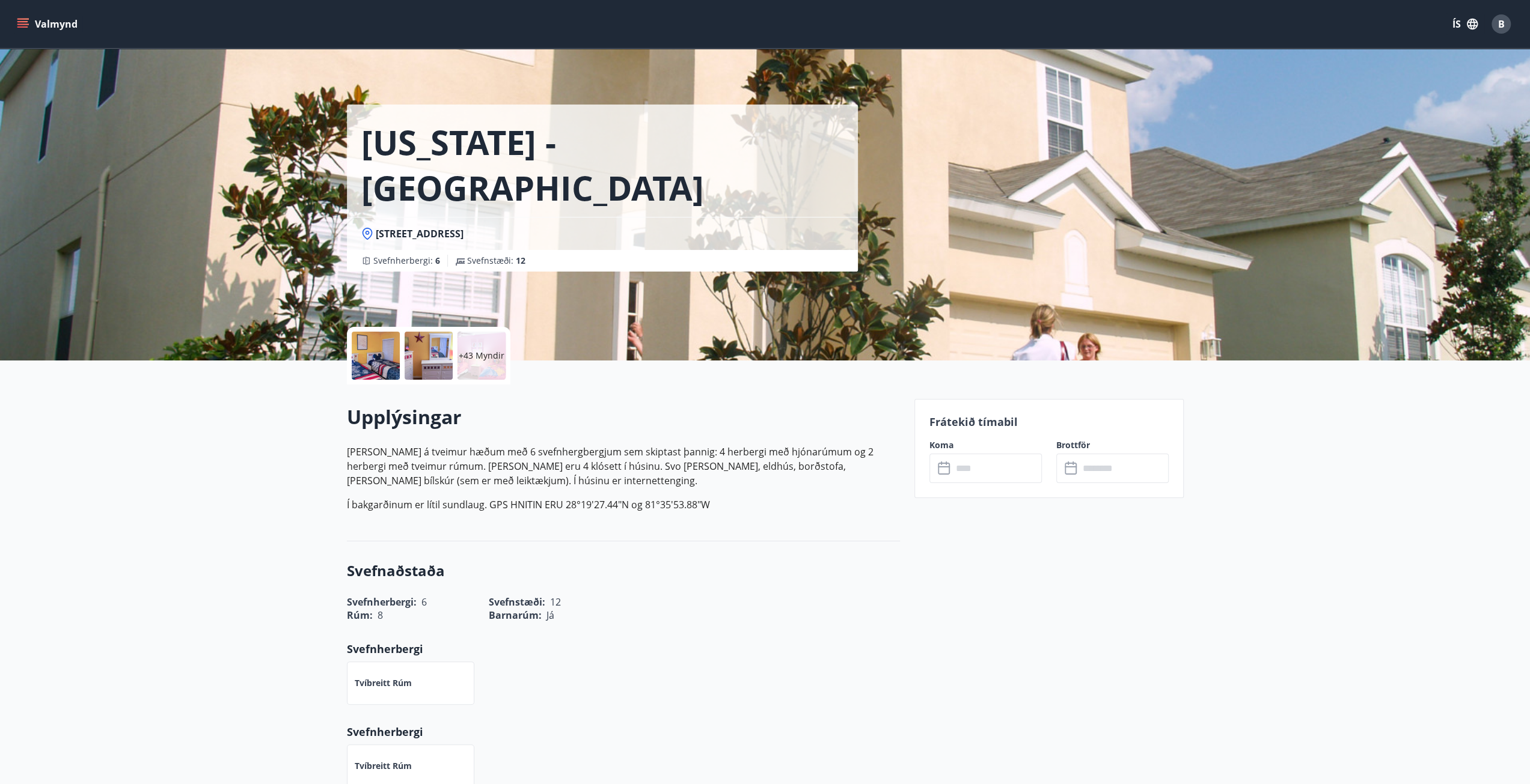
drag, startPoint x: 627, startPoint y: 185, endPoint x: 339, endPoint y: 188, distance: 288.0
click at [339, 188] on div "[US_STATE] - [GEOGRAPHIC_DATA] [STREET_ADDRESS], [GEOGRAPHIC_DATA] : 6 Svefnstæ…" at bounding box center [765, 180] width 866 height 360
click at [801, 160] on div "[US_STATE] - [GEOGRAPHIC_DATA]" at bounding box center [602, 161] width 511 height 112
drag, startPoint x: 642, startPoint y: 190, endPoint x: 373, endPoint y: 190, distance: 269.0
click at [373, 227] on div "[STREET_ADDRESS]" at bounding box center [602, 234] width 482 height 14
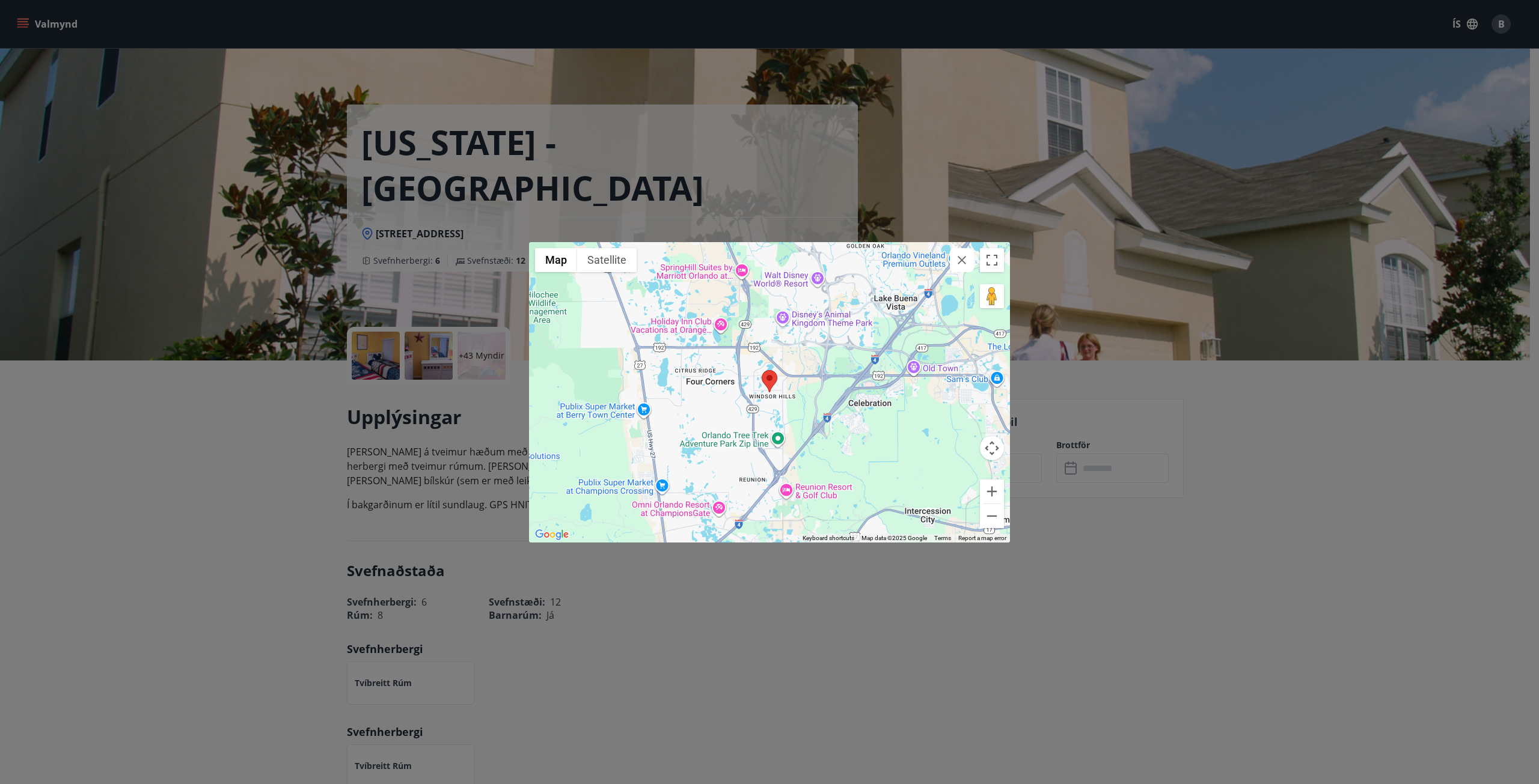
click at [1090, 204] on div "← Move left → Move right ↑ Move up ↓ Move down + Zoom in - Zoom out Home Jump l…" at bounding box center [769, 392] width 1539 height 784
